Goal: Navigation & Orientation: Find specific page/section

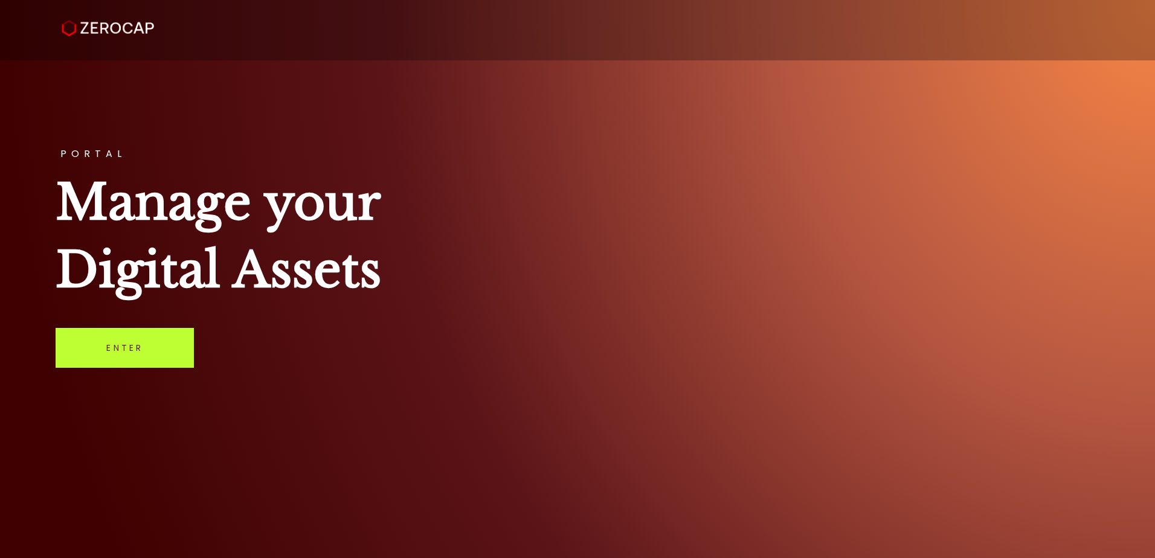
click at [174, 340] on link "Enter" at bounding box center [125, 348] width 138 height 40
